Goal: Find specific page/section: Find specific page/section

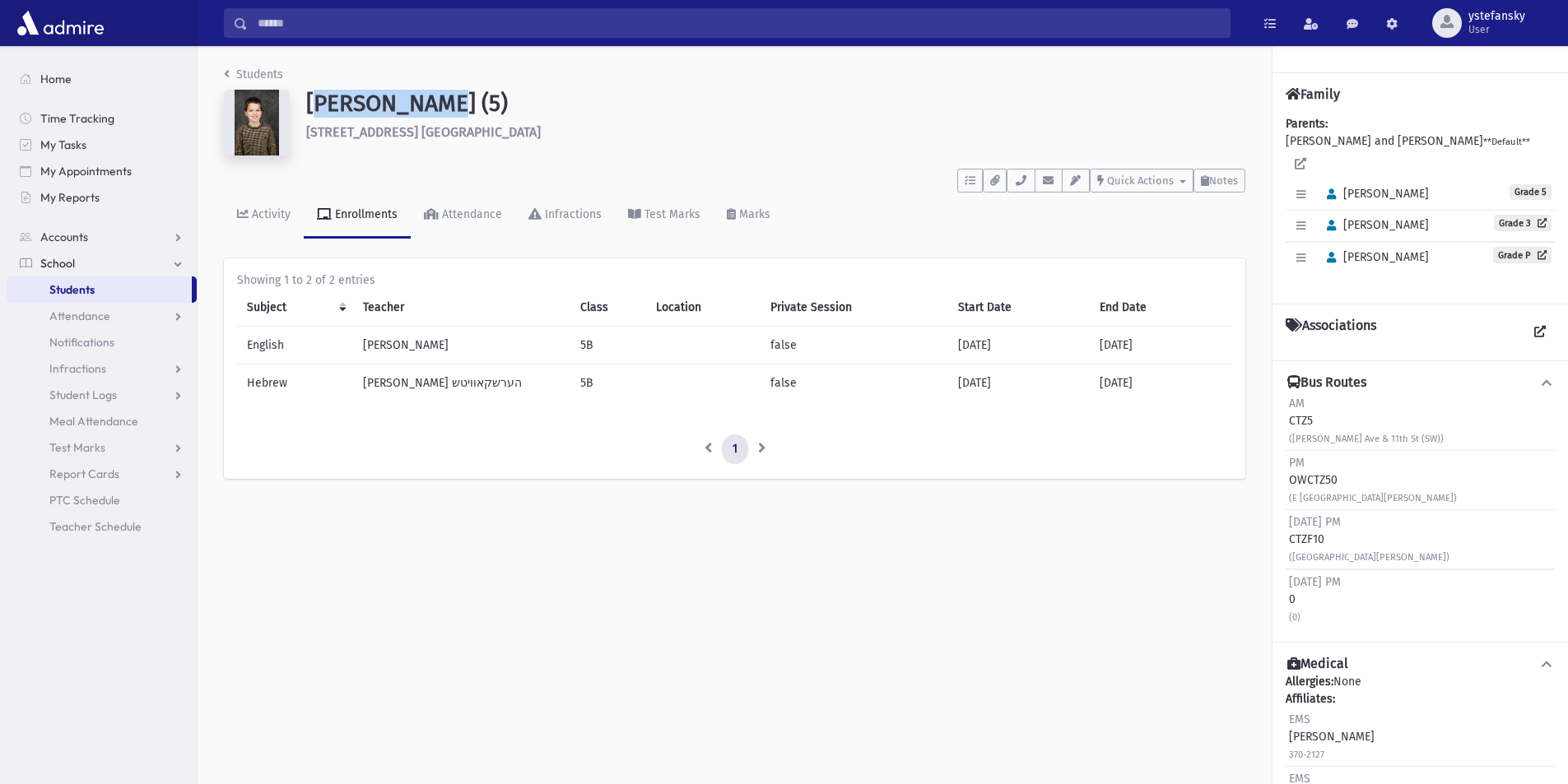
click at [86, 289] on span "Students" at bounding box center [72, 289] width 46 height 15
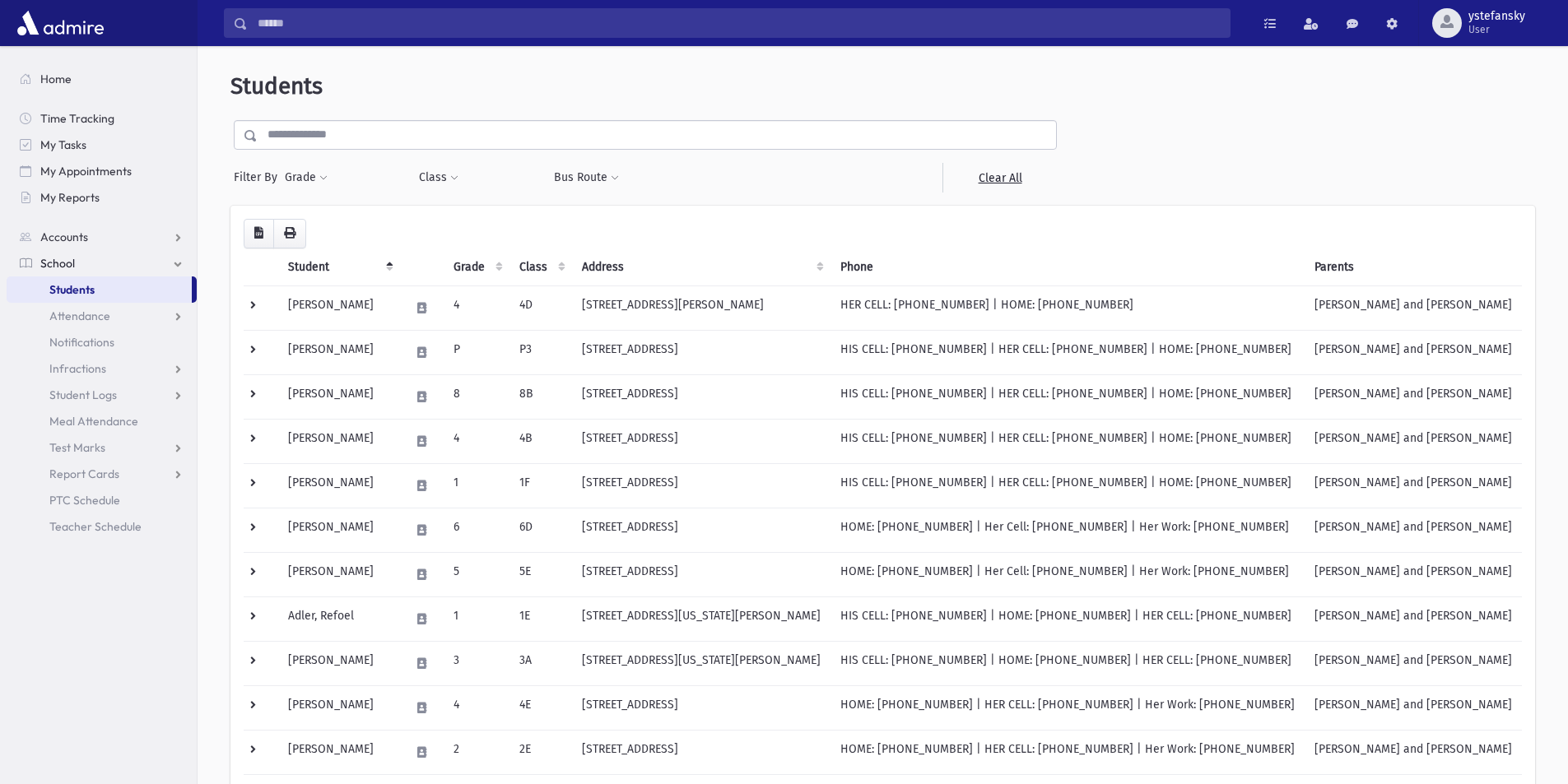
click at [344, 142] on input "text" at bounding box center [656, 135] width 798 height 30
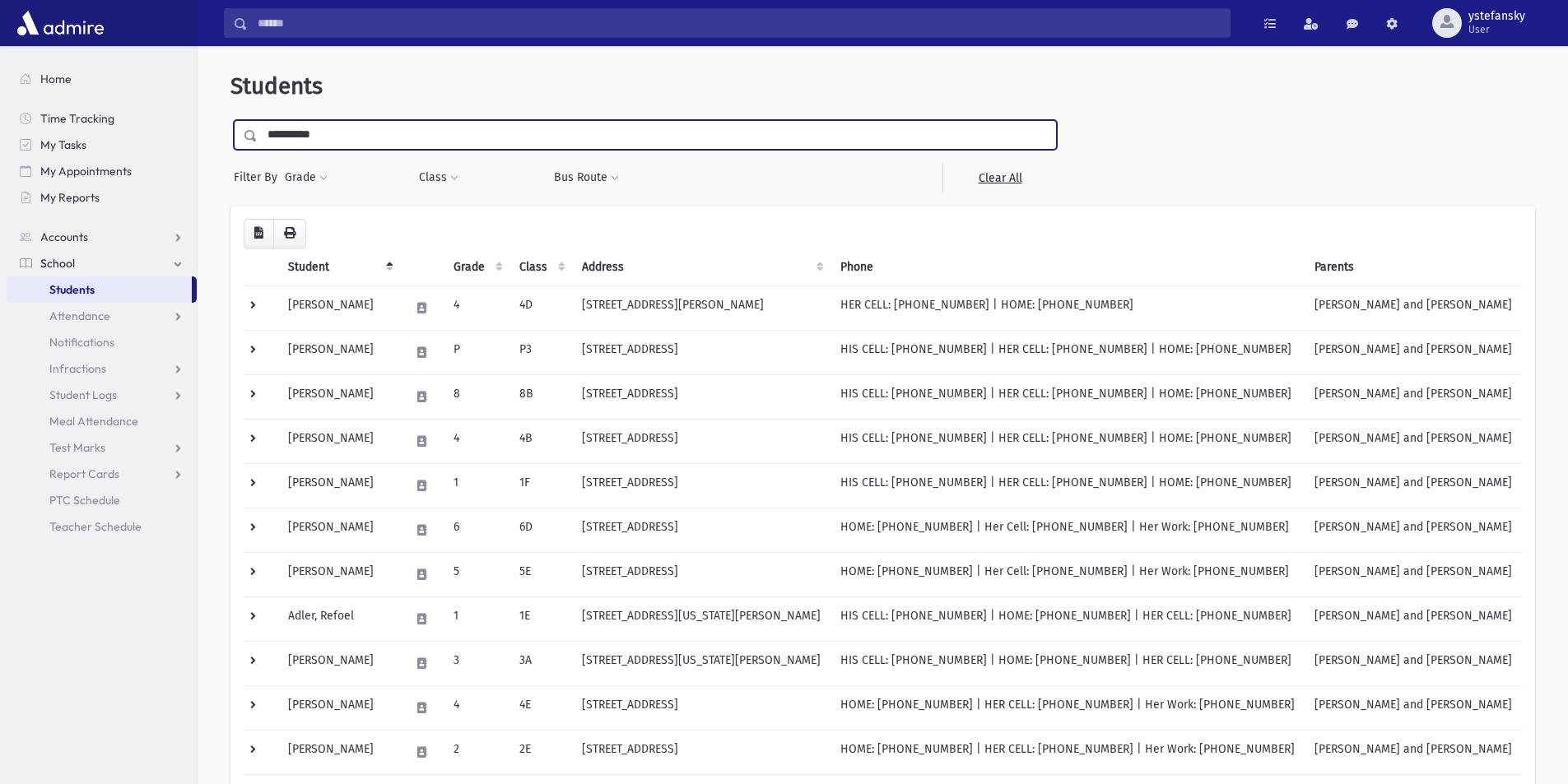
type input "**********"
click at [230, 120] on input "submit" at bounding box center [253, 131] width 46 height 22
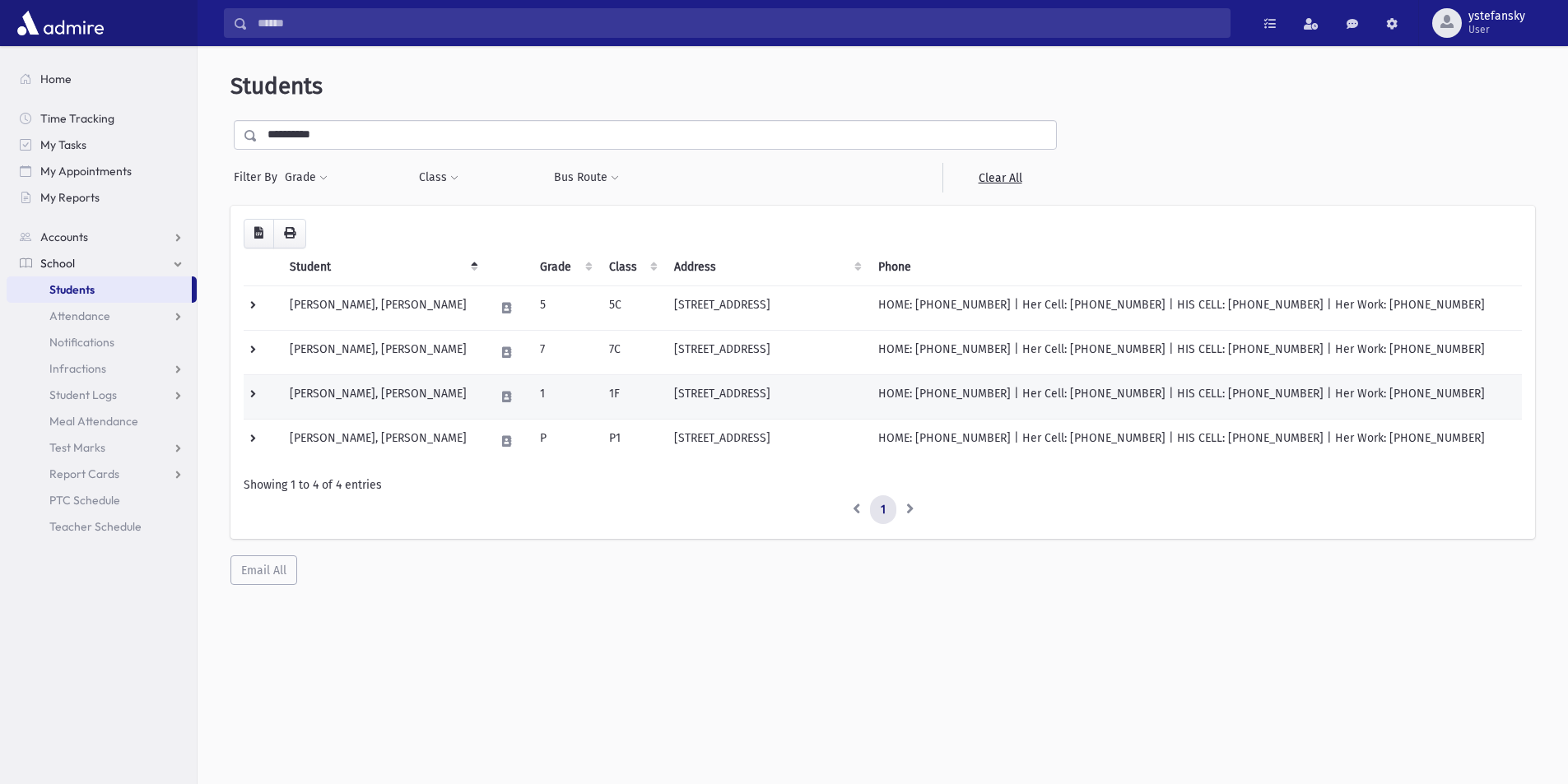
click at [422, 392] on td "[PERSON_NAME], [PERSON_NAME]" at bounding box center [381, 396] width 205 height 45
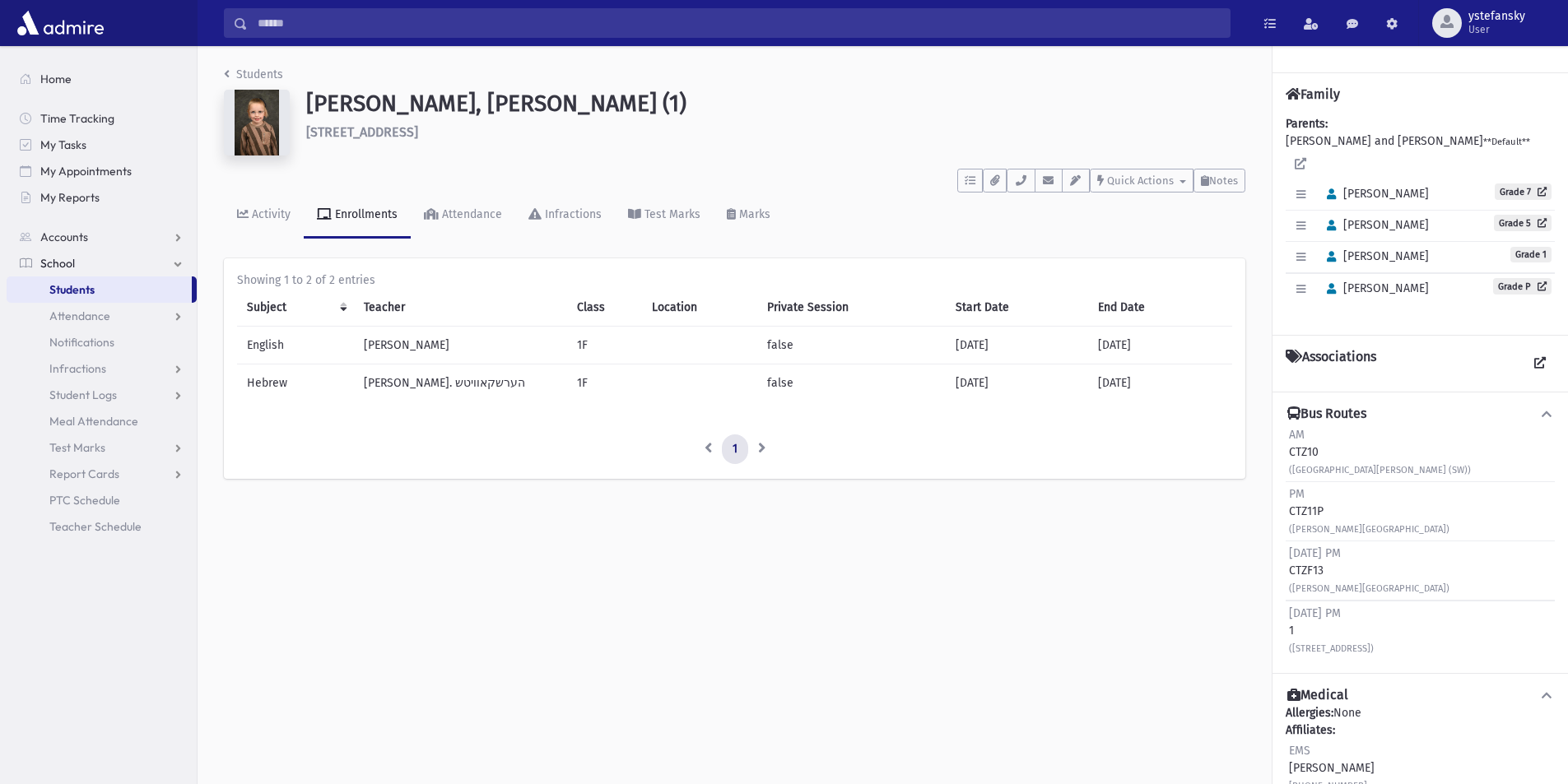
click at [531, 103] on h1 "[PERSON_NAME], [PERSON_NAME] (1)" at bounding box center [775, 104] width 939 height 28
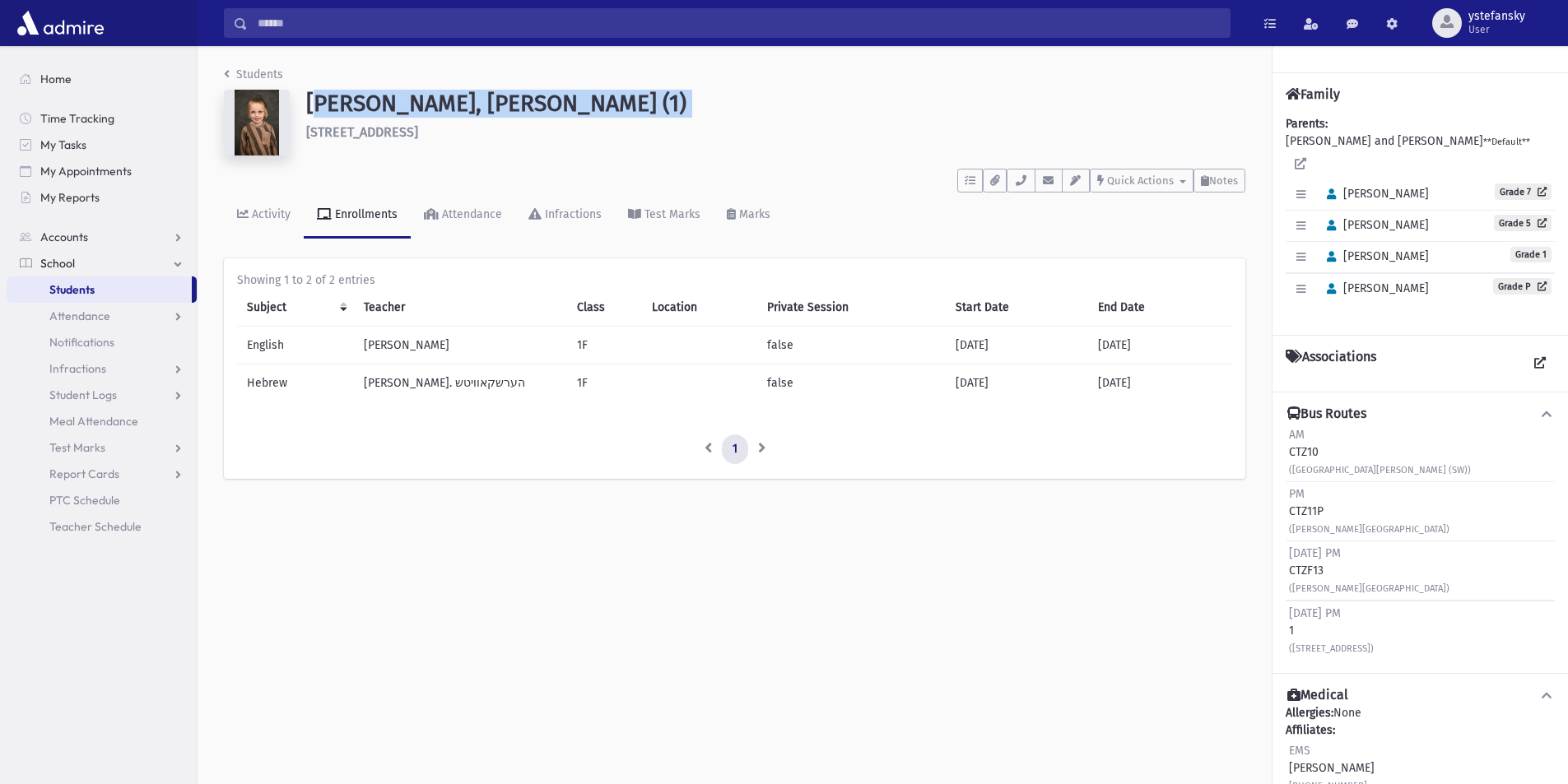
click at [531, 103] on h1 "[PERSON_NAME], [PERSON_NAME] (1)" at bounding box center [775, 104] width 939 height 28
click at [531, 103] on h1 "Schnurmann, Shmaryahu Yitzchok (1)" at bounding box center [775, 104] width 939 height 28
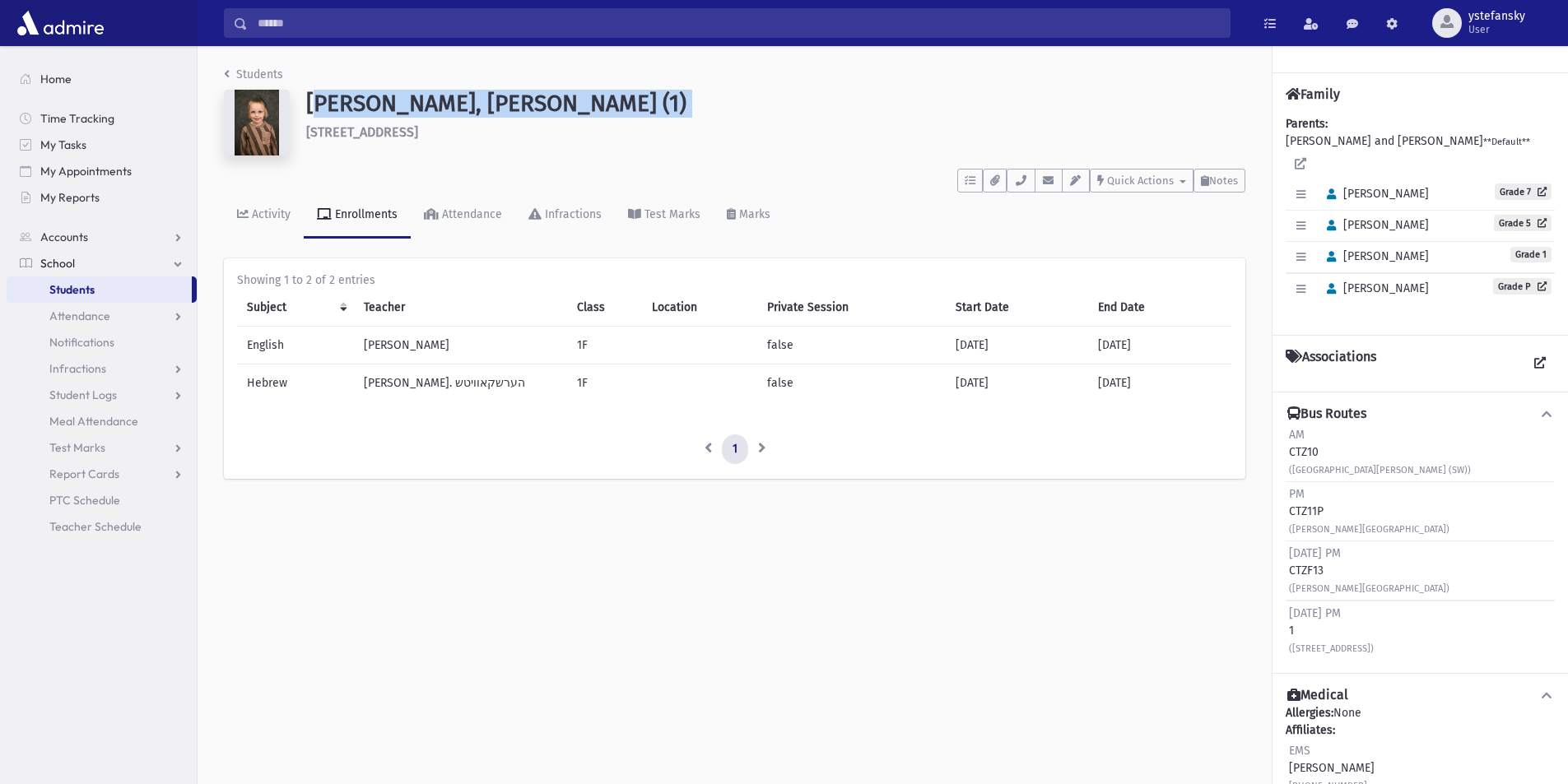
click at [408, 107] on h1 "Schnurmann, Shmaryahu Yitzchok (1)" at bounding box center [775, 104] width 939 height 28
click at [490, 102] on h1 "Schnurmann, Shmaryahu Yitzchok (1)" at bounding box center [775, 104] width 939 height 28
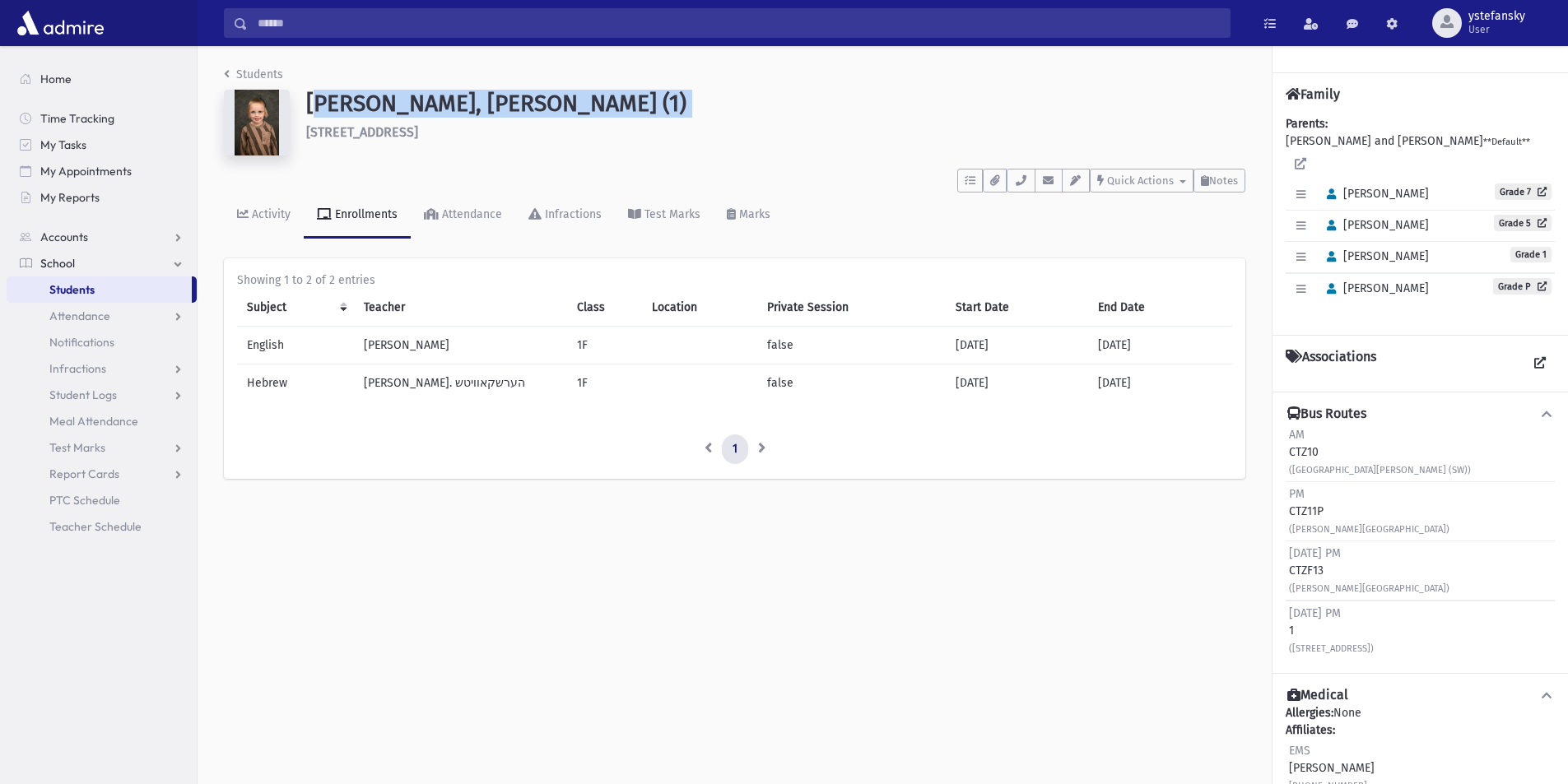
click at [490, 102] on h1 "Schnurmann, Shmaryahu Yitzchok (1)" at bounding box center [775, 104] width 939 height 28
click at [392, 104] on h1 "Schnurmann, Shmaryahu Yitzchok (1)" at bounding box center [775, 104] width 939 height 28
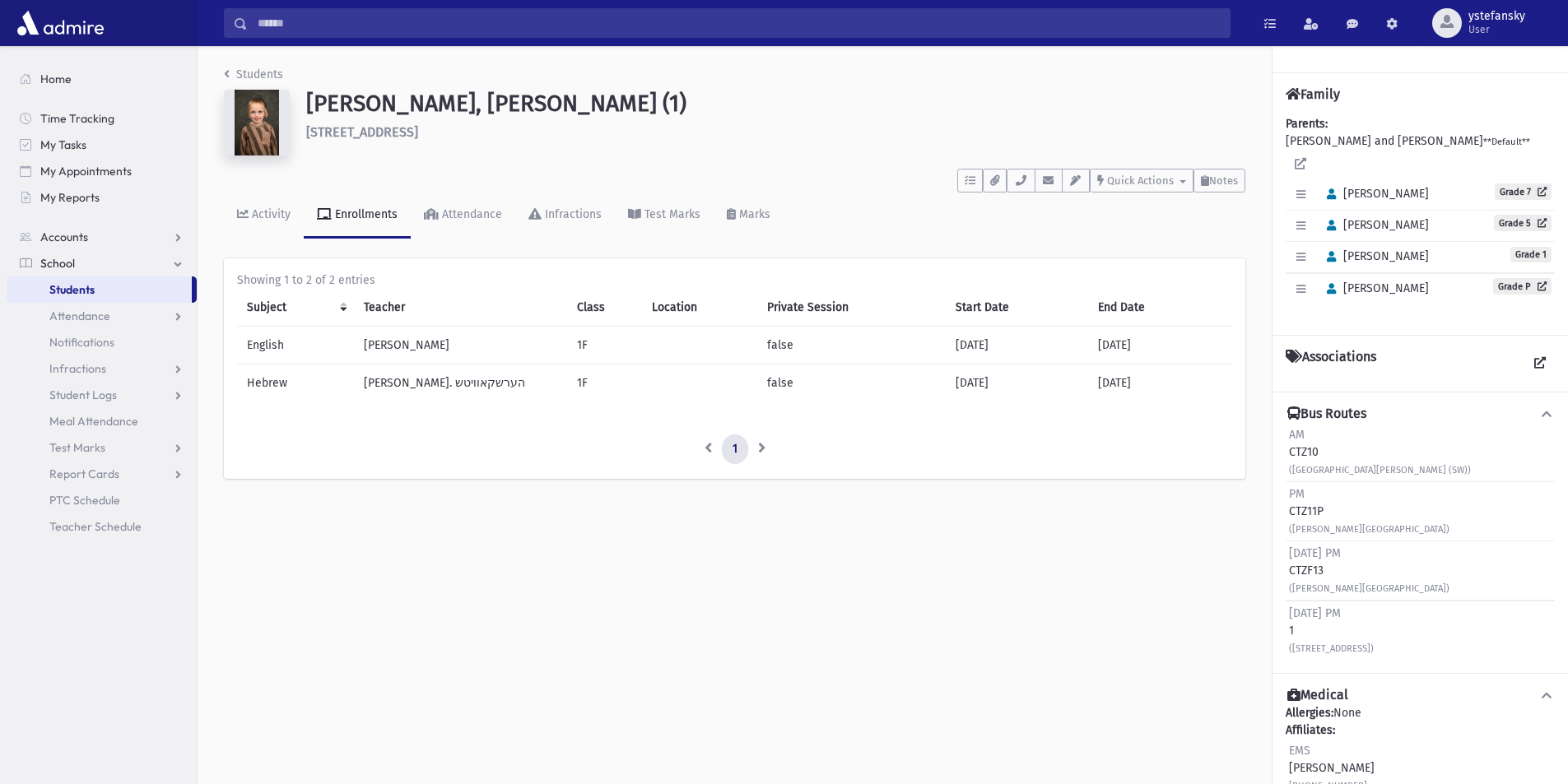
click at [503, 109] on h1 "Schnurmann, Shmaryahu Yitzchok (1)" at bounding box center [775, 104] width 939 height 28
click at [602, 99] on h1 "Schnurmann, Shmaryahu Yitzchok (1)" at bounding box center [775, 104] width 939 height 28
click at [517, 101] on h1 "Schnurmann, Shmaryahu Yitzchok (1)" at bounding box center [775, 104] width 939 height 28
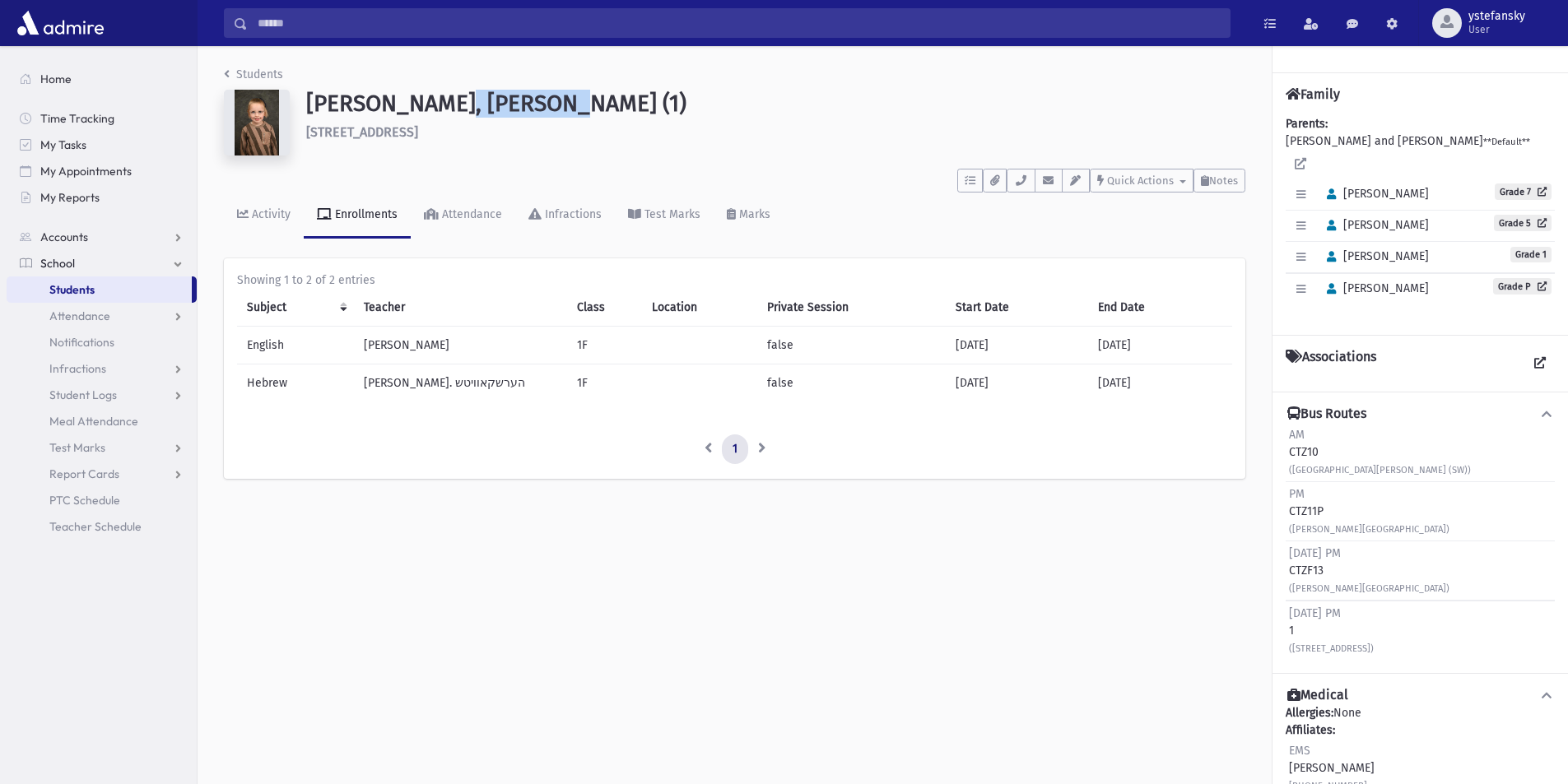
click at [517, 101] on h1 "Schnurmann, Shmaryahu Yitzchok (1)" at bounding box center [775, 104] width 939 height 28
click at [442, 103] on h1 "Schnurmann, Shmaryahu Yitzchok (1)" at bounding box center [775, 104] width 939 height 28
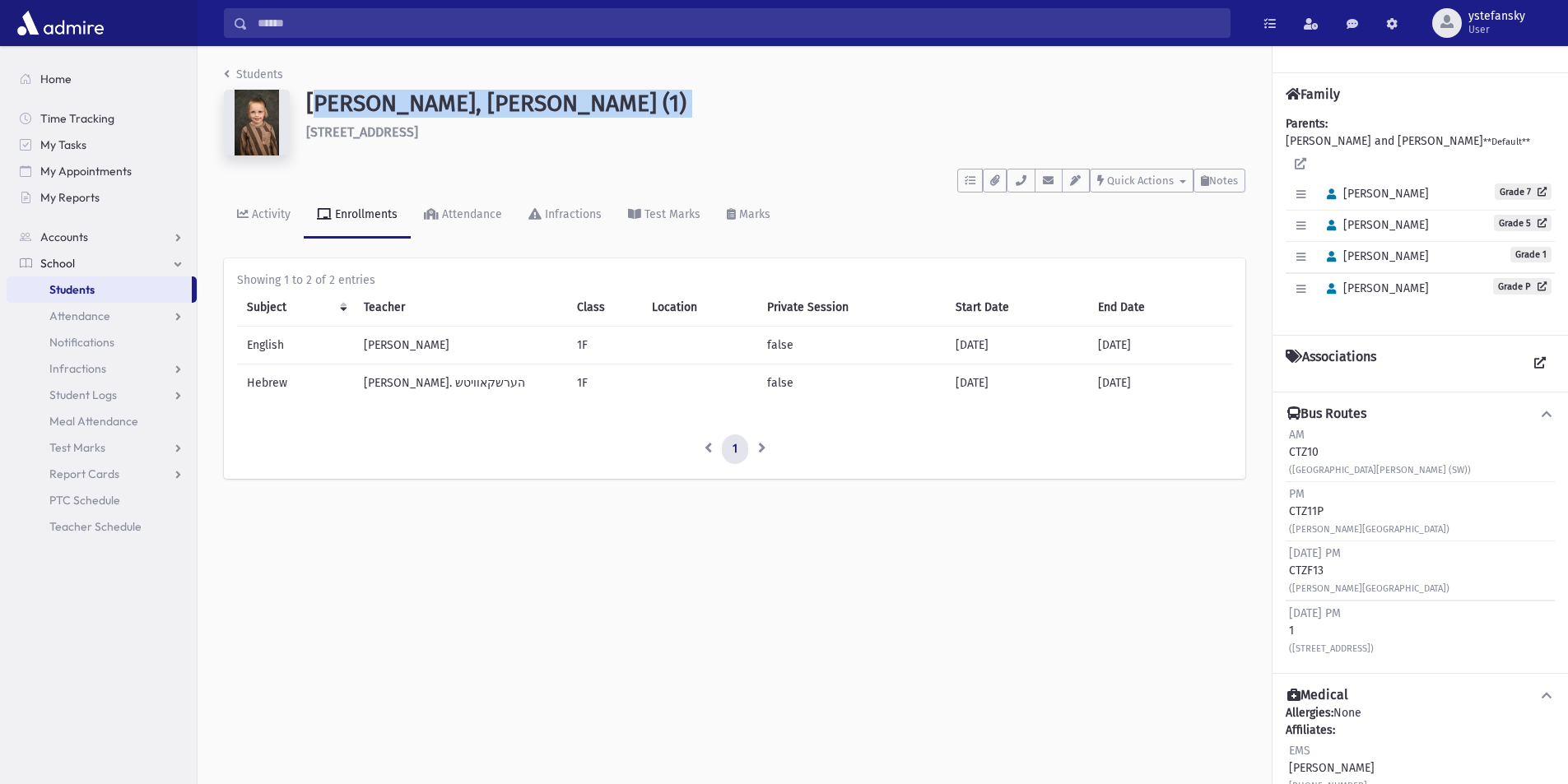
click at [442, 103] on h1 "Schnurmann, Shmaryahu Yitzchok (1)" at bounding box center [775, 104] width 939 height 28
click at [404, 109] on h1 "Schnurmann, Shmaryahu Yitzchok (1)" at bounding box center [775, 104] width 939 height 28
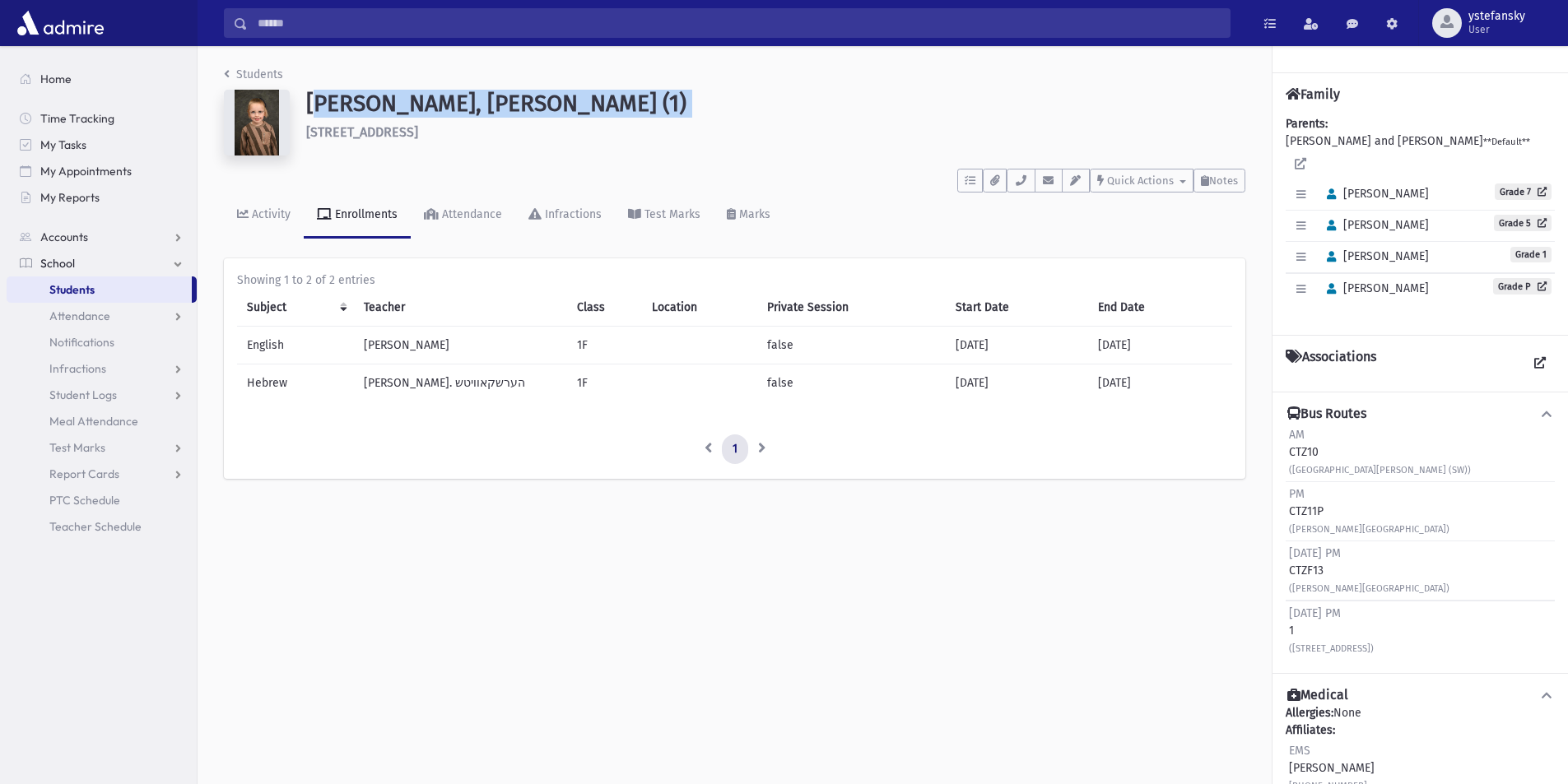
click at [404, 109] on h1 "Schnurmann, Shmaryahu Yitzchok (1)" at bounding box center [775, 104] width 939 height 28
click at [491, 104] on h1 "Schnurmann, Shmaryahu Yitzchok (1)" at bounding box center [775, 104] width 939 height 28
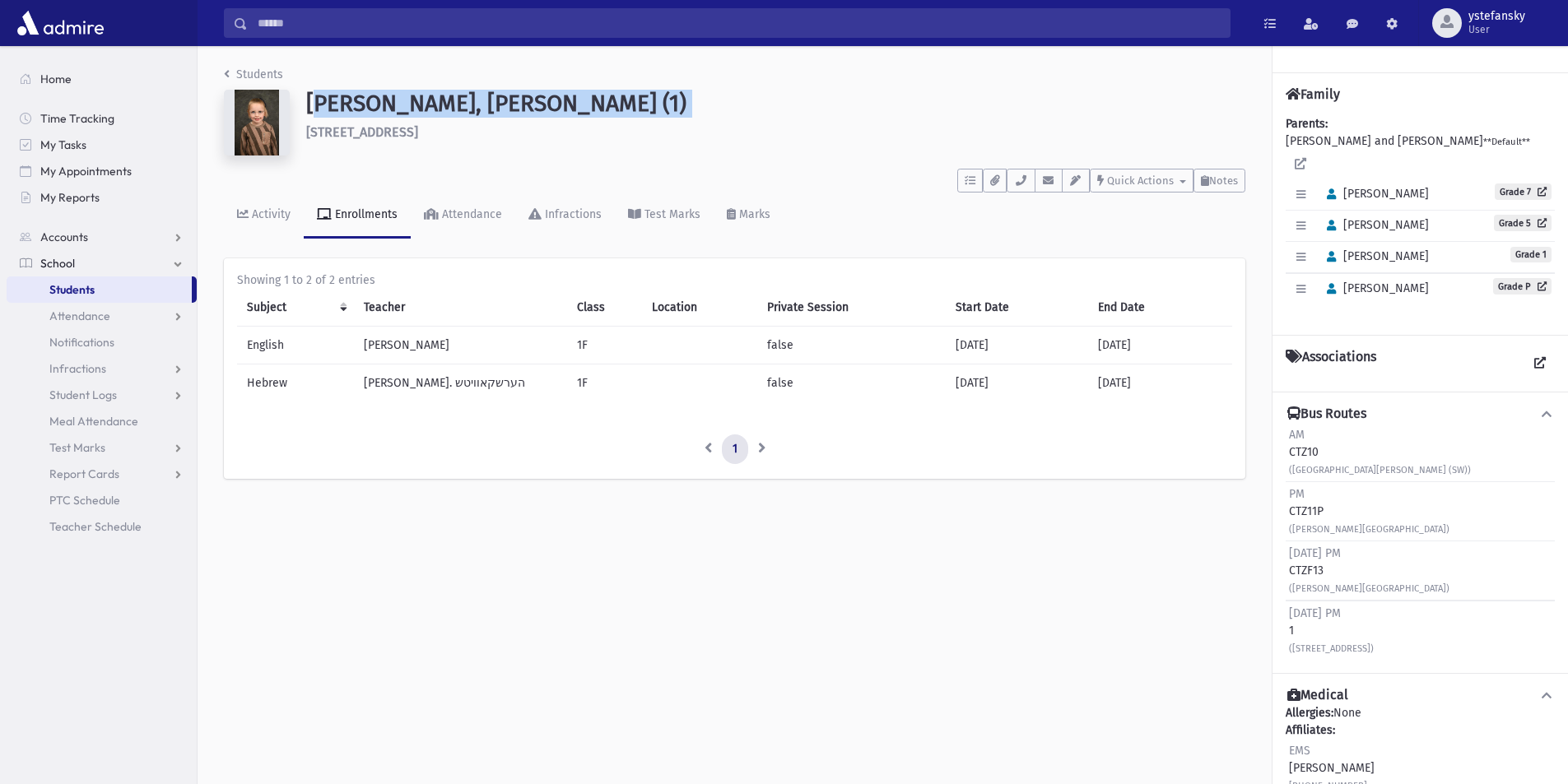
click at [491, 104] on h1 "Schnurmann, Shmaryahu Yitzchok (1)" at bounding box center [775, 104] width 939 height 28
